Goal: Information Seeking & Learning: Compare options

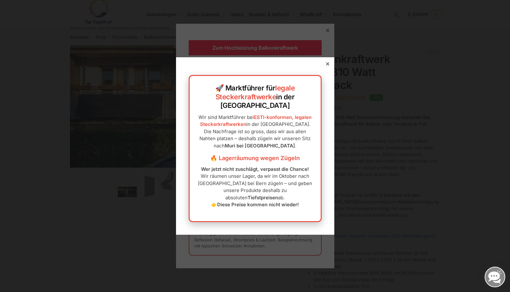
click at [328, 67] on div at bounding box center [328, 64] width 6 height 6
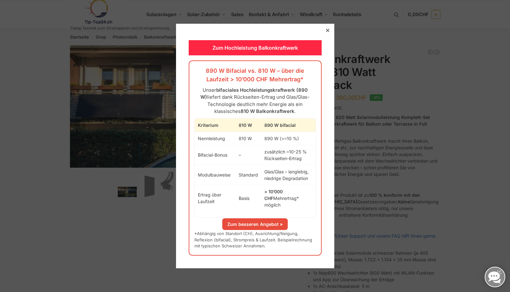
click at [329, 32] on icon at bounding box center [327, 30] width 3 height 3
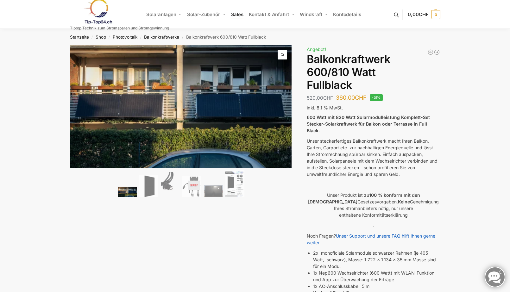
click at [239, 15] on span "Sales" at bounding box center [237, 14] width 13 height 6
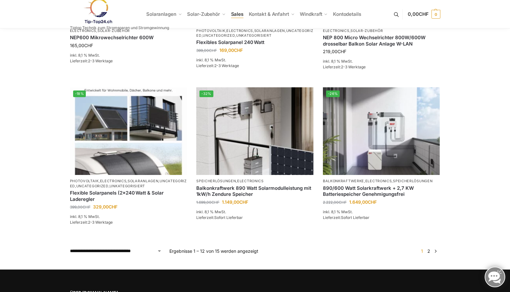
scroll to position [513, 0]
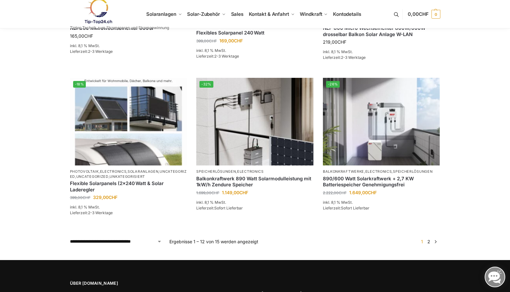
click at [436, 239] on link "→" at bounding box center [435, 242] width 5 height 7
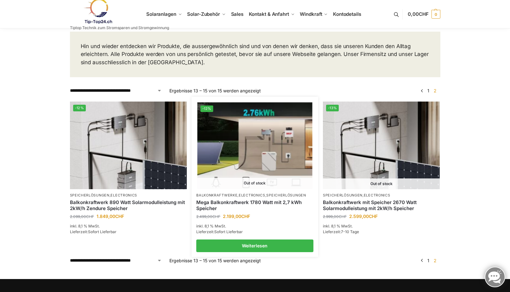
scroll to position [40, 0]
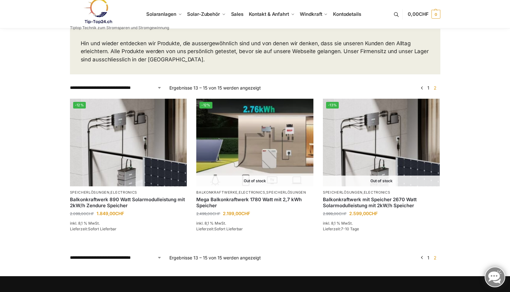
click at [430, 256] on link "1" at bounding box center [428, 257] width 5 height 5
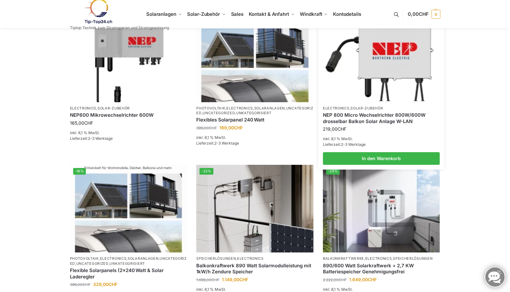
scroll to position [431, 0]
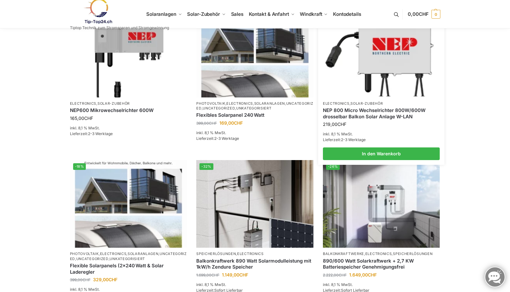
click at [360, 115] on link "NEP 800 Micro Wechselrichter 800W/600W drosselbar Balkon Solar Anlage W-LAN" at bounding box center [381, 113] width 117 height 12
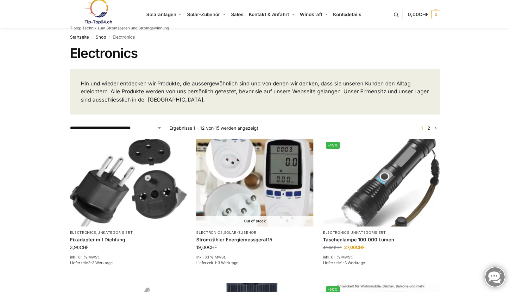
scroll to position [0, 0]
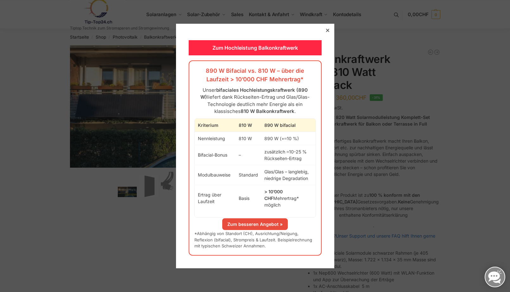
click at [329, 32] on div at bounding box center [328, 31] width 6 height 6
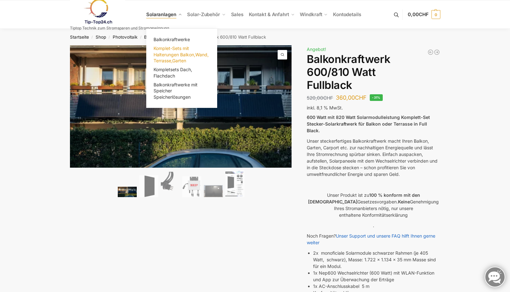
click at [182, 50] on span "Komplet-Sets mit Halterungen Balkon,Wand, Terrasse,Garten" at bounding box center [181, 55] width 55 height 18
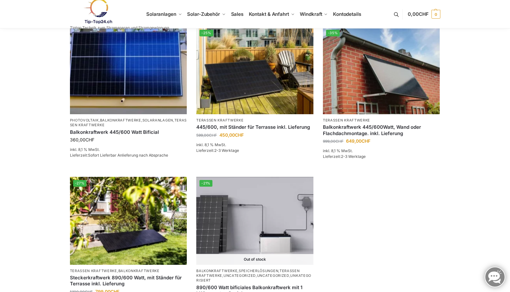
scroll to position [88, 0]
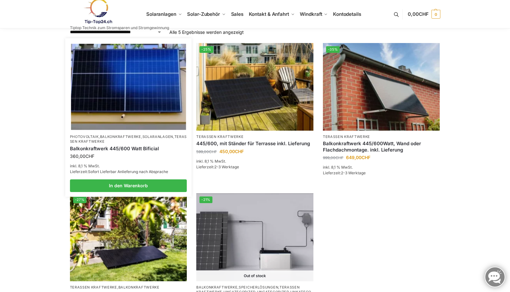
click at [137, 149] on link "Balkonkraftwerk 445/600 Watt Bificial" at bounding box center [128, 149] width 117 height 6
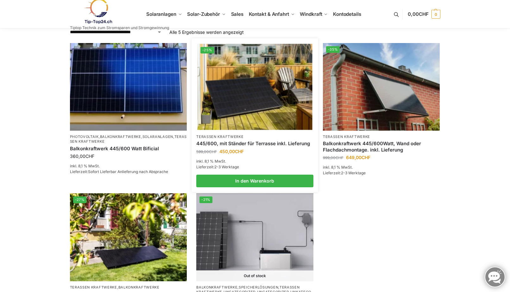
click at [230, 142] on link "445/600, mit Ständer für Terrasse inkl. Lieferung" at bounding box center [254, 144] width 117 height 6
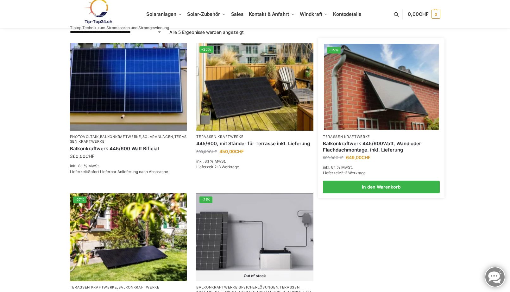
click at [351, 152] on link "Balkonkraftwerk 445/600Watt, Wand oder Flachdachmontage. inkl. Lieferung" at bounding box center [381, 147] width 117 height 12
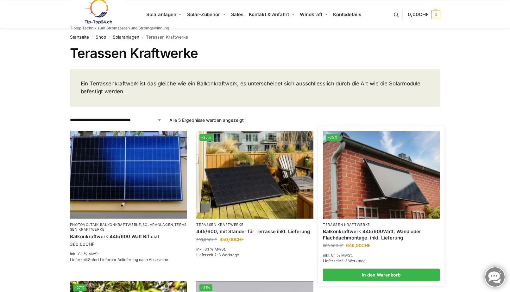
scroll to position [0, 0]
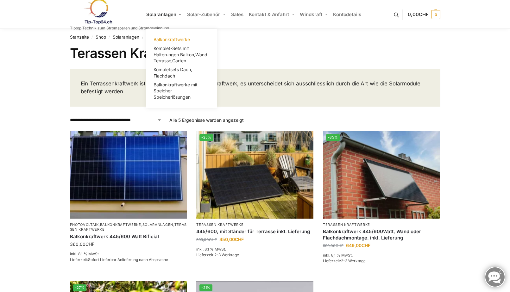
click at [170, 37] on span "Balkonkraftwerke" at bounding box center [172, 39] width 36 height 5
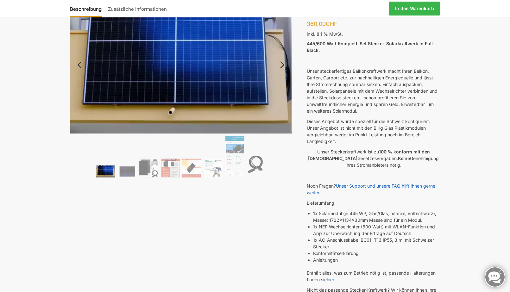
scroll to position [57, 0]
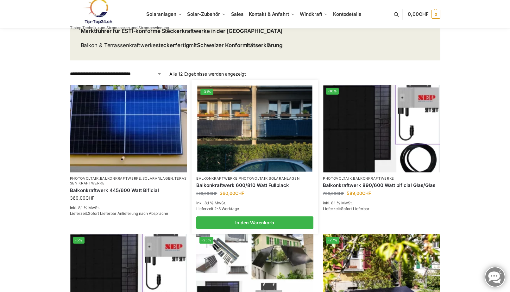
scroll to position [68, 0]
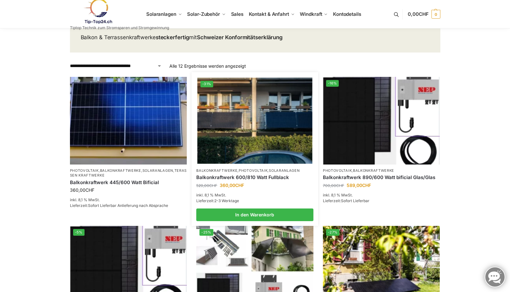
click at [253, 143] on img at bounding box center [254, 121] width 115 height 86
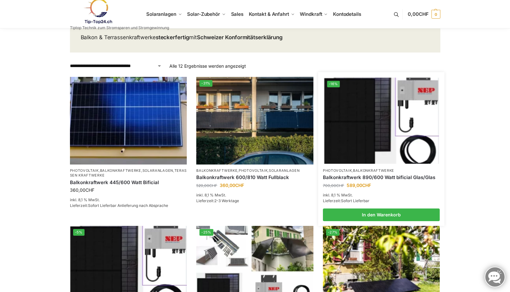
click at [379, 145] on img at bounding box center [381, 121] width 115 height 86
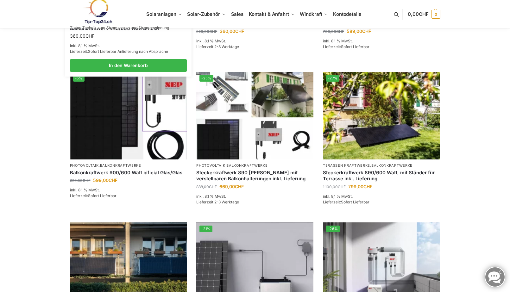
scroll to position [239, 0]
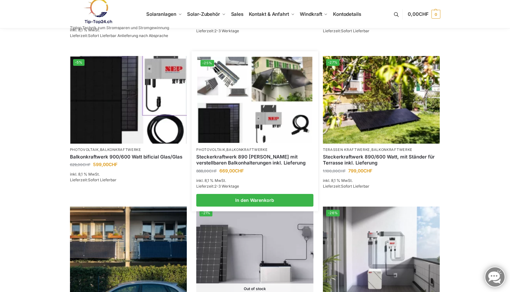
click at [249, 163] on link "Steckerkraftwerk 890 [PERSON_NAME] mit verstellbaren Balkonhalterungen inkl. Li…" at bounding box center [254, 160] width 117 height 12
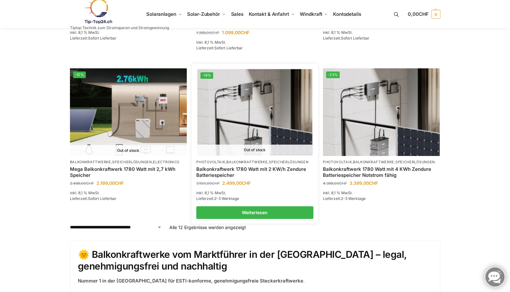
scroll to position [538, 0]
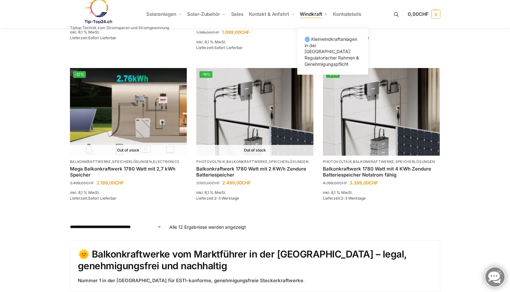
click at [316, 12] on span "Windkraft" at bounding box center [311, 14] width 22 height 6
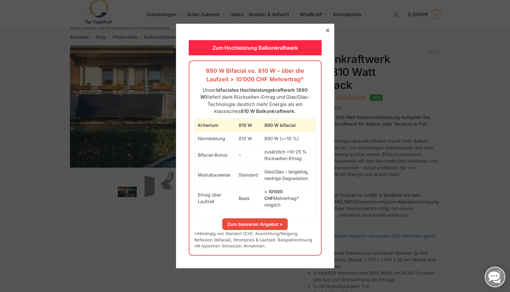
click at [327, 32] on icon at bounding box center [327, 30] width 3 height 3
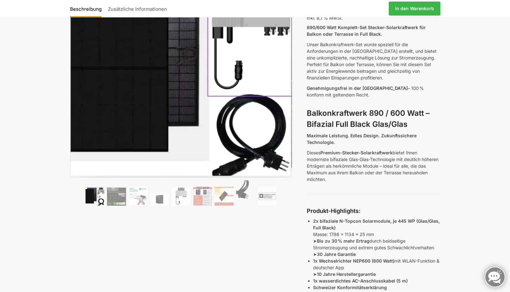
scroll to position [139, 0]
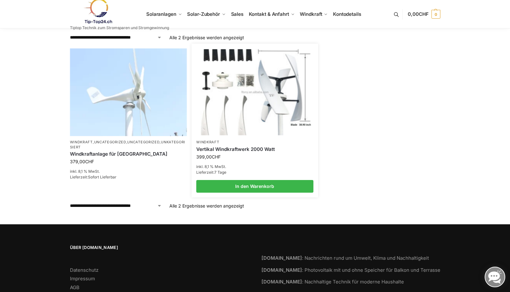
scroll to position [207, 0]
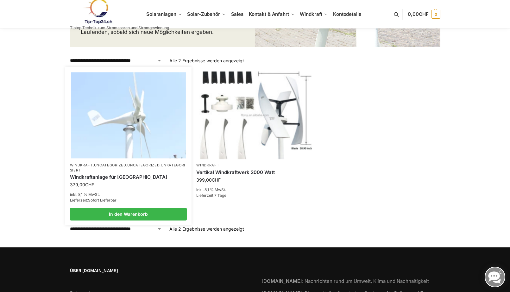
click at [136, 164] on link "Uncategorized" at bounding box center [143, 165] width 32 height 4
click at [89, 141] on img at bounding box center [128, 115] width 115 height 86
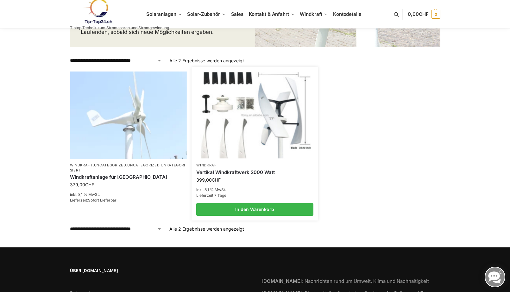
click at [224, 129] on img at bounding box center [254, 115] width 115 height 86
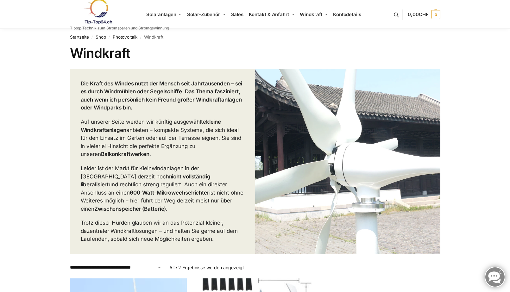
scroll to position [0, 0]
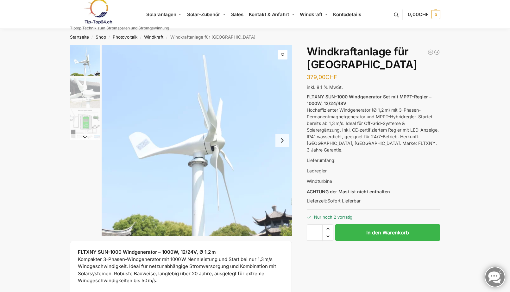
click at [282, 142] on button "Next slide" at bounding box center [282, 140] width 13 height 13
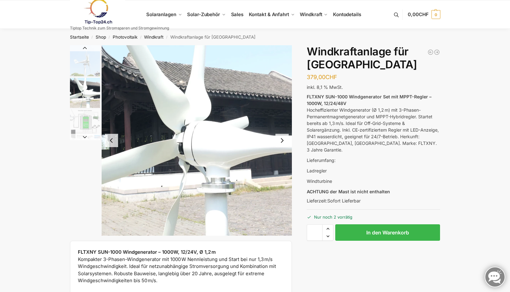
click at [282, 142] on button "Next slide" at bounding box center [282, 140] width 13 height 13
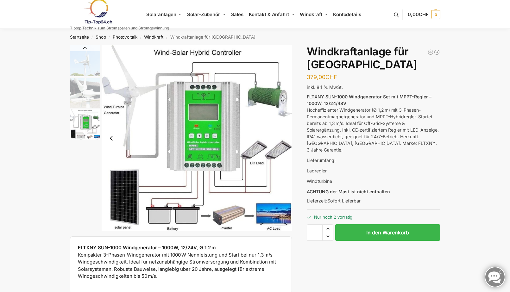
click at [282, 142] on img "3 / 3" at bounding box center [197, 138] width 191 height 186
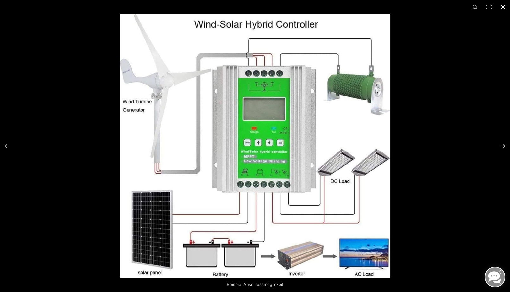
click at [505, 8] on button "Close (Esc)" at bounding box center [503, 7] width 14 height 14
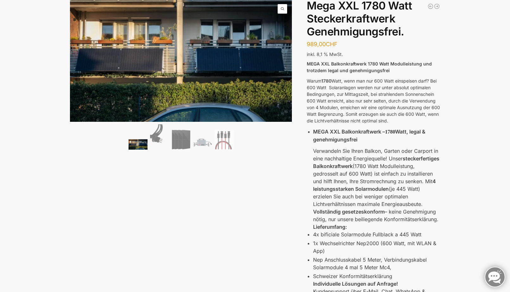
scroll to position [48, 0]
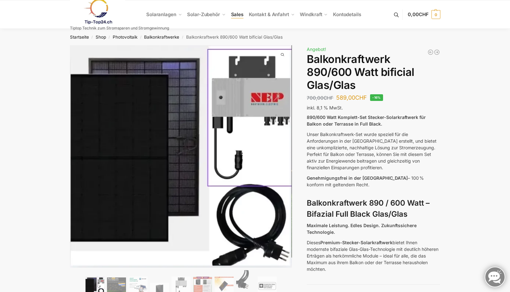
click at [236, 14] on span "Sales" at bounding box center [237, 14] width 13 height 6
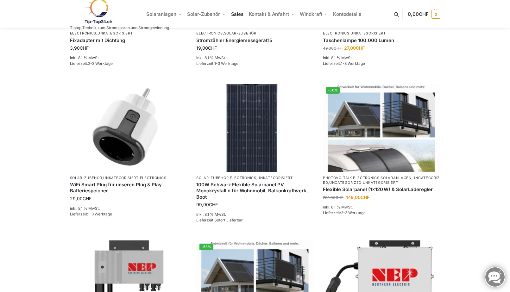
scroll to position [201, 0]
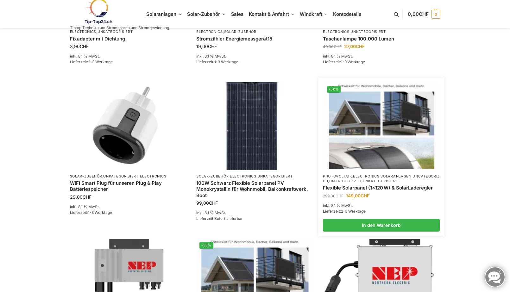
click at [352, 164] on img at bounding box center [381, 126] width 115 height 86
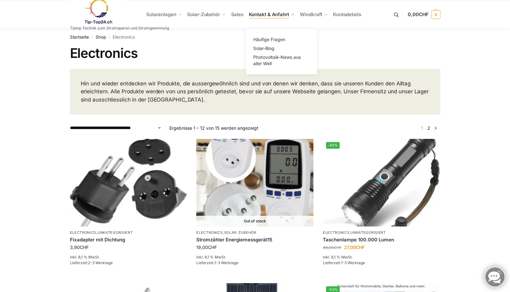
scroll to position [0, 0]
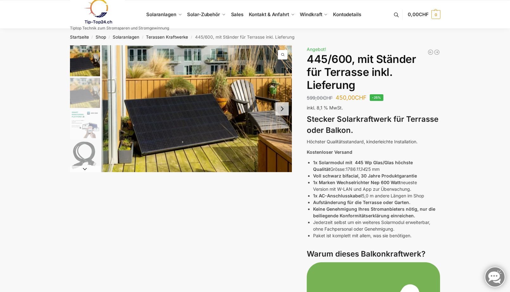
click at [284, 113] on button "Next slide" at bounding box center [282, 108] width 13 height 13
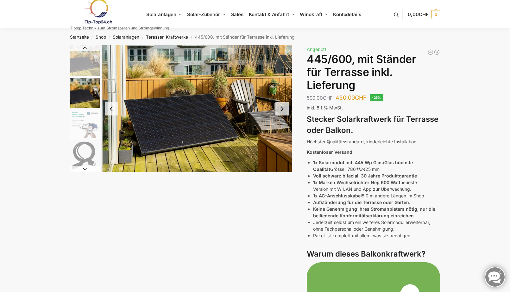
click at [284, 113] on button "Next slide" at bounding box center [282, 108] width 13 height 13
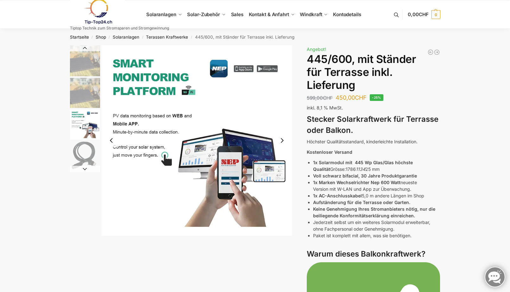
click at [284, 141] on button "Next slide" at bounding box center [282, 140] width 13 height 13
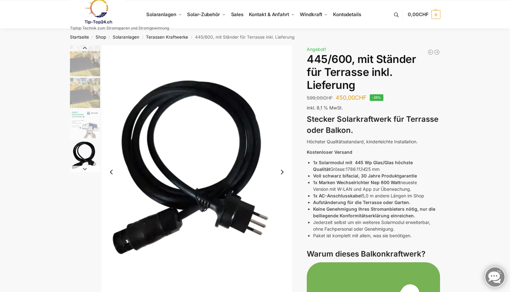
click at [282, 176] on button "Next slide" at bounding box center [282, 172] width 13 height 13
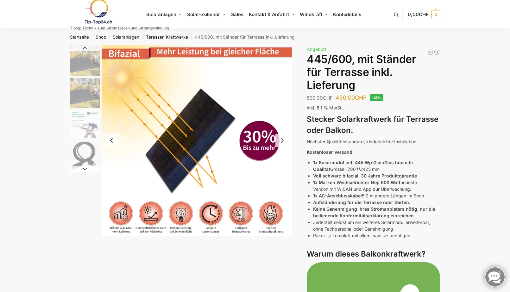
click at [282, 141] on button "Next slide" at bounding box center [282, 140] width 13 height 13
